Goal: Check status: Check status

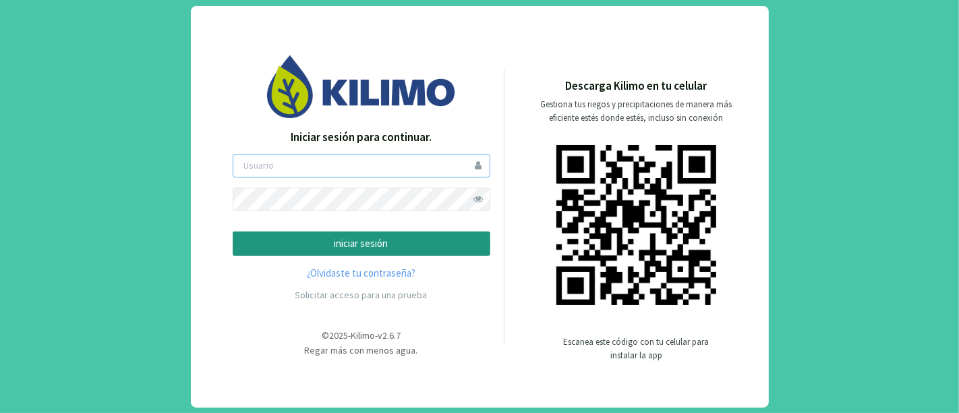
type input "valenkilimo"
click at [345, 263] on div "Iniciar sesión para continuar. [PERSON_NAME] iniciar sesión ¿Olvidaste tu contr…" at bounding box center [362, 218] width 258 height 179
click at [343, 244] on p "iniciar sesión" at bounding box center [361, 244] width 235 height 16
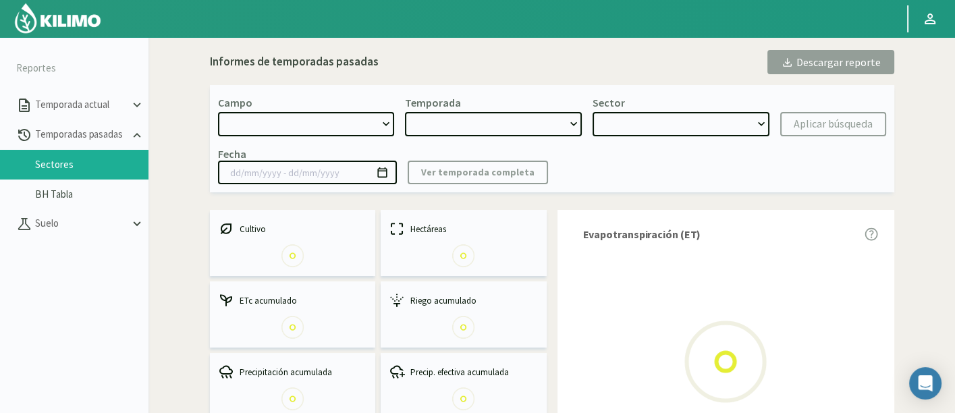
select select "737: Object"
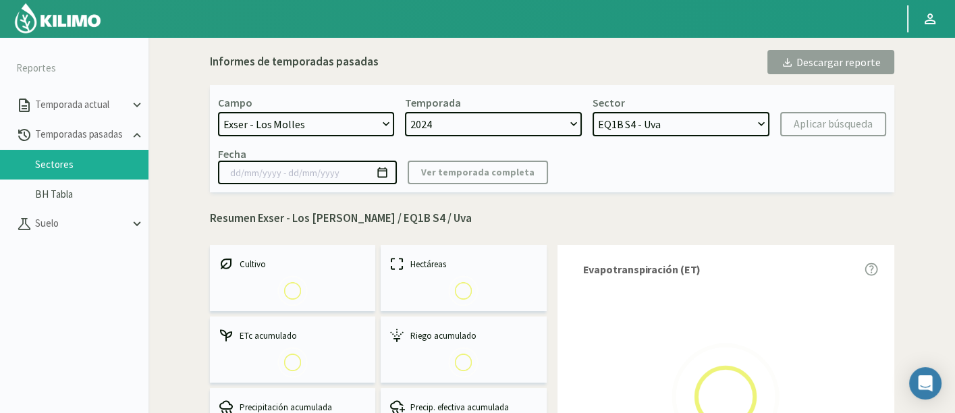
select select "0: 2024"
select select "0: Object"
type input "[DATE] - [DATE]"
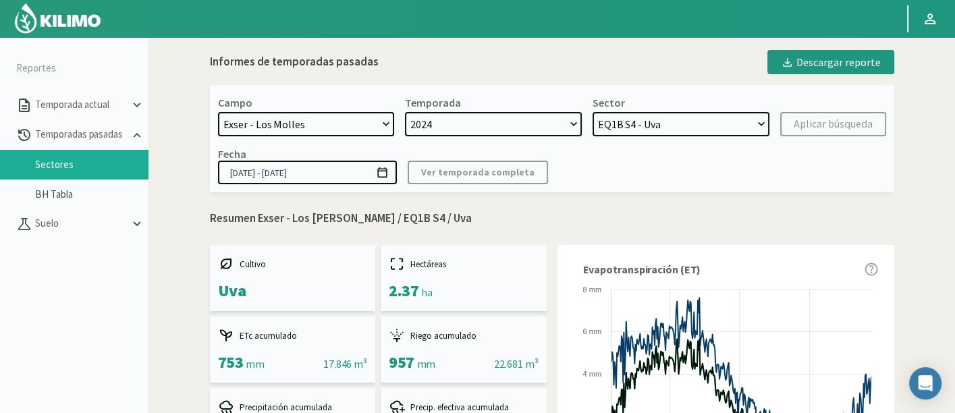
click at [676, 124] on select "EQ1B S4 - Uva" at bounding box center [680, 124] width 177 height 24
click at [464, 128] on select "2024" at bounding box center [493, 124] width 177 height 24
click at [405, 112] on select "2024" at bounding box center [493, 124] width 177 height 24
click at [330, 128] on select "[DATE] 8 Fuegos Acograpes - Ag. [PERSON_NAME] - Ag. [GEOGRAPHIC_DATA] Acograpes…" at bounding box center [306, 124] width 177 height 24
click at [218, 112] on select "[DATE] 8 Fuegos Acograpes - Ag. [PERSON_NAME] - Ag. [GEOGRAPHIC_DATA] Acograpes…" at bounding box center [306, 124] width 177 height 24
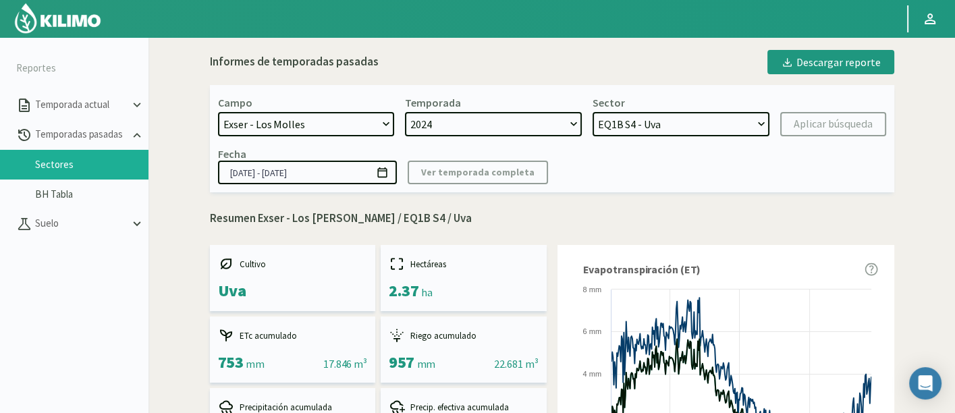
click at [524, 121] on select "2024" at bounding box center [493, 124] width 177 height 24
click at [646, 123] on select "EQ1B S4 - Uva" at bounding box center [680, 124] width 177 height 24
click at [630, 25] on div at bounding box center [445, 18] width 890 height 37
